Goal: Transaction & Acquisition: Purchase product/service

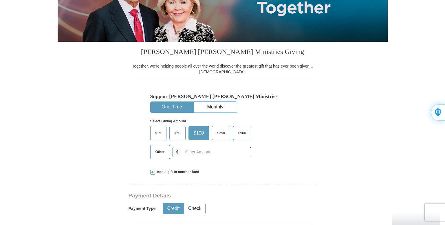
scroll to position [104, 0]
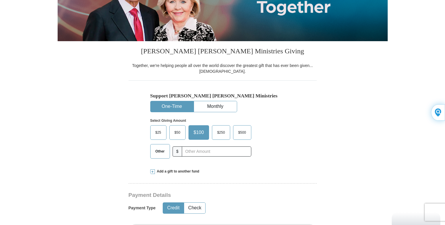
click at [175, 131] on span "$50" at bounding box center [178, 132] width 12 height 9
click at [0, 0] on input "$50" at bounding box center [0, 0] width 0 height 0
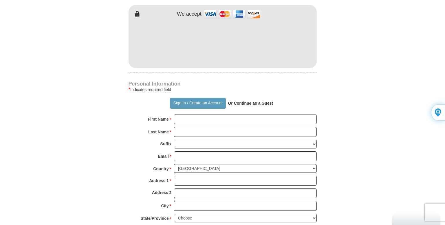
scroll to position [334, 0]
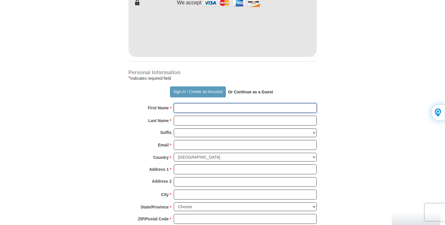
click at [187, 109] on input "First Name *" at bounding box center [245, 108] width 143 height 10
type input "[PERSON_NAME]"
type input "Branch"
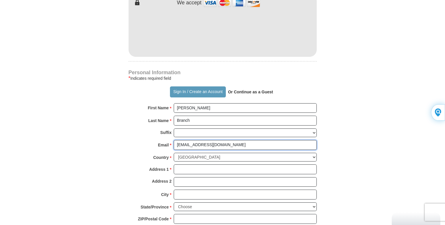
type input "[EMAIL_ADDRESS][DOMAIN_NAME]"
click at [181, 169] on input "Address 1 *" at bounding box center [245, 169] width 143 height 10
type input "[STREET_ADDRESS]"
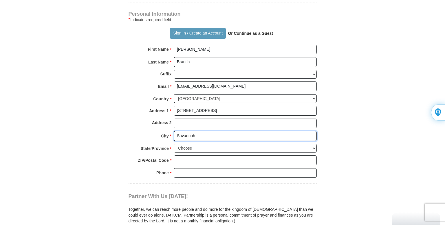
scroll to position [421, 0]
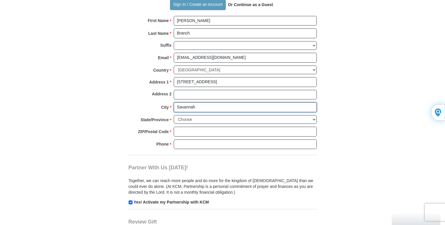
type input "Savannah"
click at [185, 118] on select "Choose [US_STATE] [US_STATE] [US_STATE] [US_STATE] [US_STATE] Armed Forces Amer…" at bounding box center [245, 119] width 143 height 9
select select "GA"
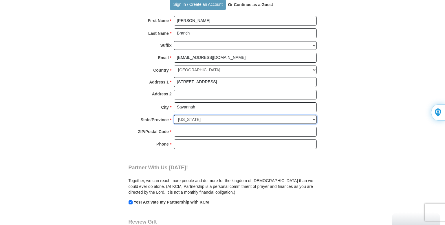
click at [174, 115] on select "Choose [US_STATE] [US_STATE] [US_STATE] [US_STATE] [US_STATE] Armed Forces Amer…" at bounding box center [245, 119] width 143 height 9
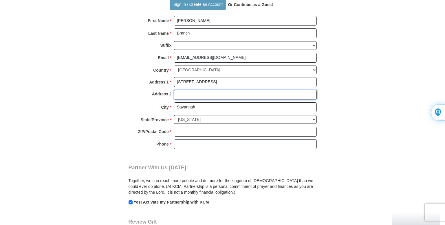
drag, startPoint x: 185, startPoint y: 90, endPoint x: 193, endPoint y: 132, distance: 43.0
click at [193, 132] on div "Personal Information * Indicates required field Sign In / Create an Account Or …" at bounding box center [223, 69] width 188 height 172
click at [193, 132] on input "ZIP/Postal Code *" at bounding box center [245, 131] width 143 height 10
type input "2"
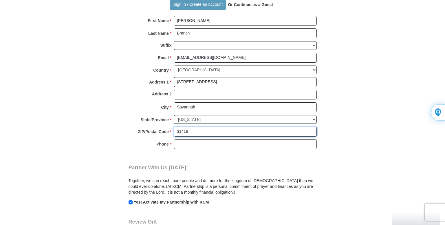
type input "31419"
click at [201, 143] on input "Phone * *" at bounding box center [245, 144] width 143 height 10
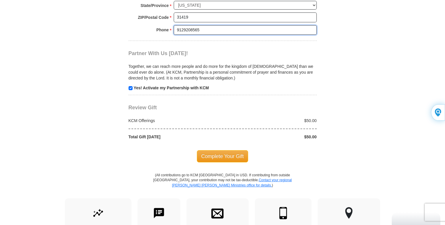
scroll to position [610, 0]
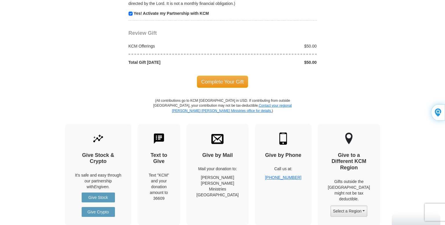
type input "9129208565"
click at [131, 14] on input "checkbox" at bounding box center [131, 14] width 4 height 4
checkbox input "false"
drag, startPoint x: 131, startPoint y: 14, endPoint x: 212, endPoint y: 79, distance: 103.9
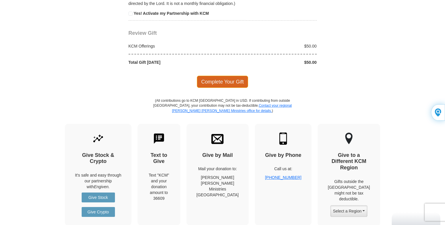
click at [212, 79] on span "Complete Your Gift" at bounding box center [222, 82] width 51 height 12
